Goal: Check status

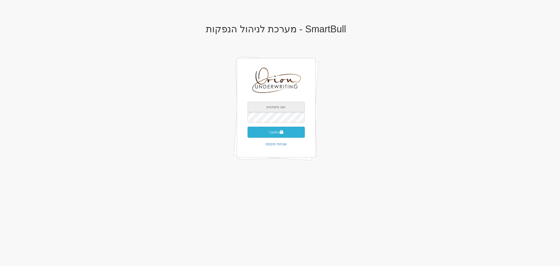
type input "[EMAIL_ADDRESS][DOMAIN_NAME]"
click at [284, 135] on button "התחבר" at bounding box center [276, 132] width 57 height 11
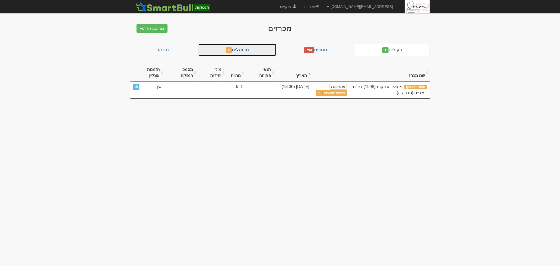
click at [231, 52] on span "2" at bounding box center [229, 50] width 6 height 6
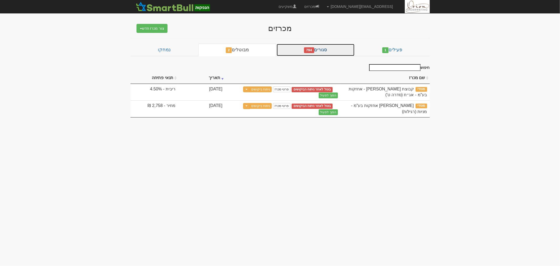
click at [299, 50] on link "סגורים 794" at bounding box center [316, 50] width 78 height 13
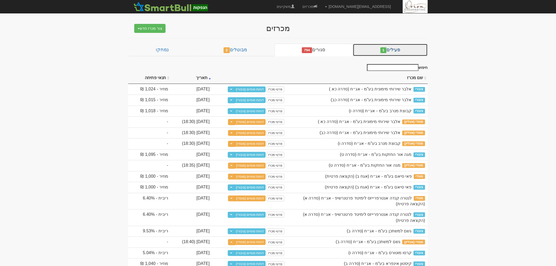
click at [385, 49] on span "1" at bounding box center [383, 50] width 6 height 6
